Goal: Task Accomplishment & Management: Use online tool/utility

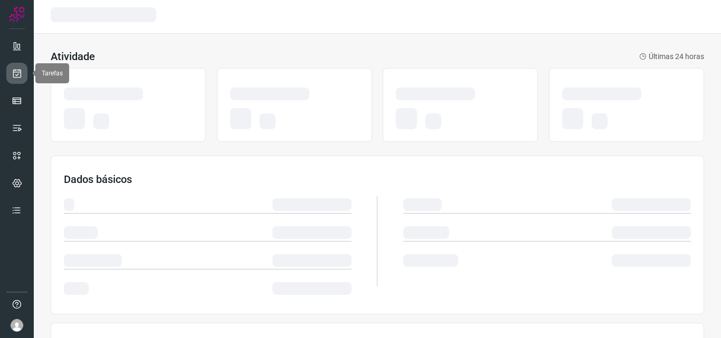
click at [18, 77] on icon at bounding box center [17, 73] width 11 height 11
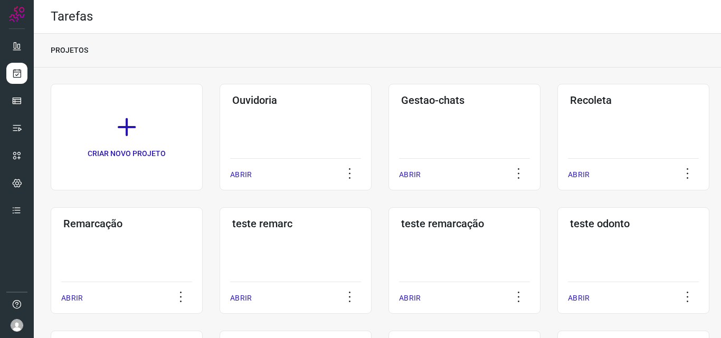
click at [141, 241] on div "Remarcação ABRIR" at bounding box center [127, 260] width 152 height 107
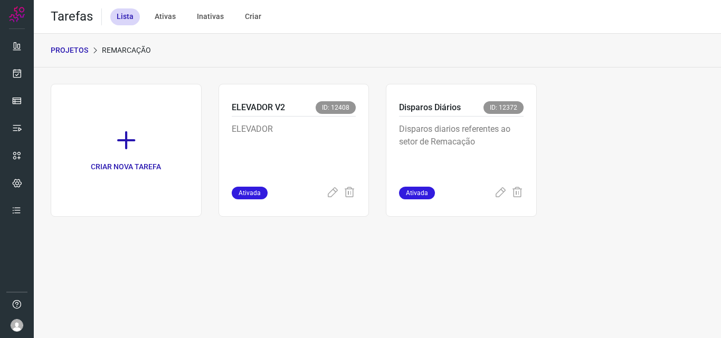
click at [453, 137] on p "Disparos diarios referentes ao setor de Remacação" at bounding box center [461, 149] width 125 height 53
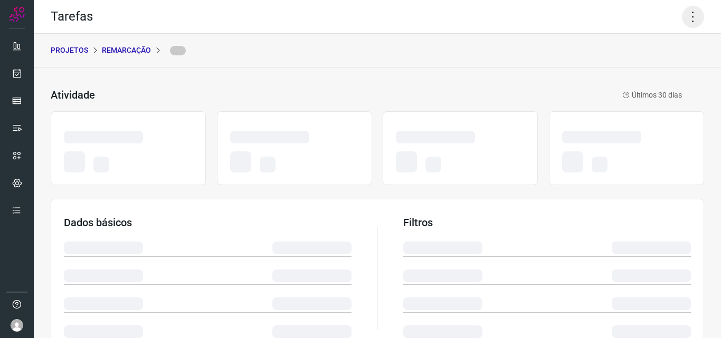
click at [682, 10] on icon at bounding box center [693, 17] width 22 height 22
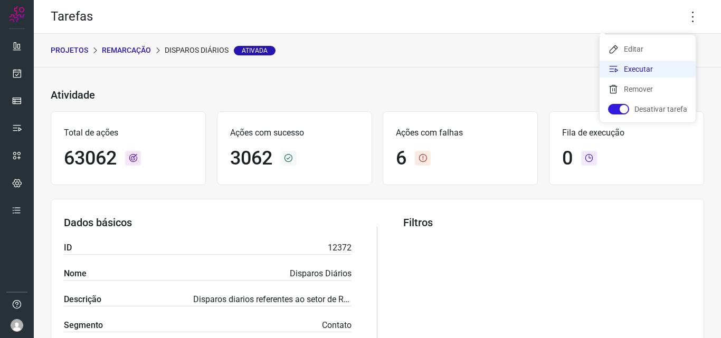
click at [653, 70] on li "Executar" at bounding box center [648, 69] width 96 height 17
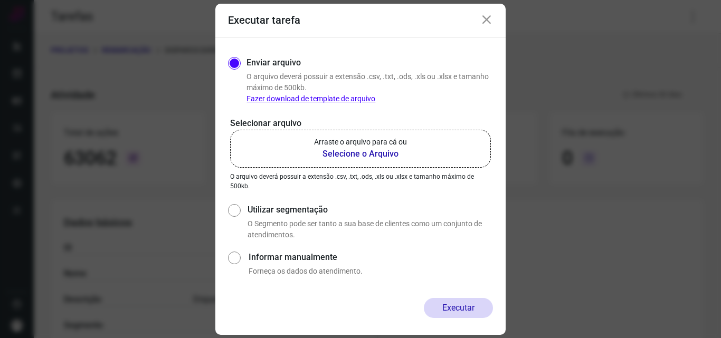
click at [386, 141] on p "Arraste o arquivo para cá ou" at bounding box center [360, 142] width 93 height 11
click at [0, 0] on input "Arraste o arquivo para cá ou Selecione o Arquivo" at bounding box center [0, 0] width 0 height 0
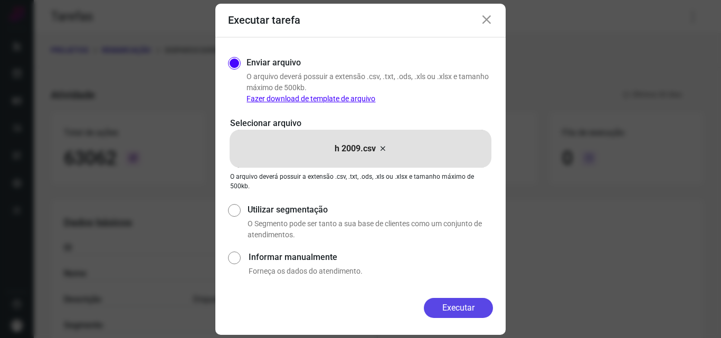
click at [466, 304] on button "Executar" at bounding box center [458, 308] width 69 height 20
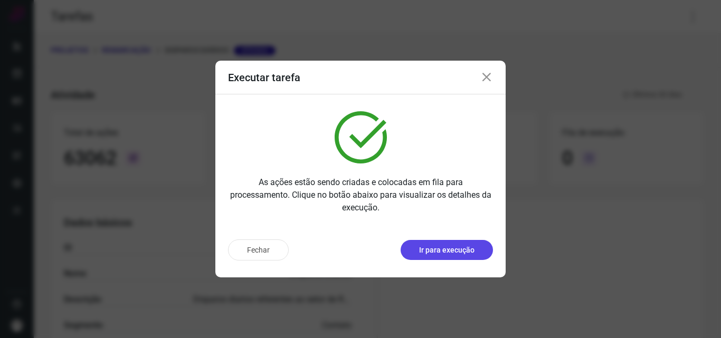
click at [464, 253] on p "Ir para execução" at bounding box center [446, 250] width 55 height 11
